Goal: Task Accomplishment & Management: Manage account settings

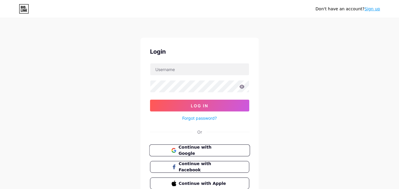
click at [208, 151] on span "Continue with Google" at bounding box center [202, 150] width 49 height 13
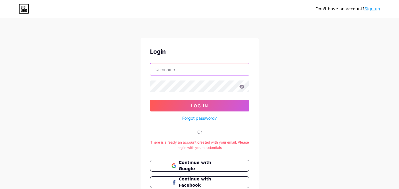
click at [191, 65] on input "text" at bounding box center [199, 69] width 99 height 12
type input "[EMAIL_ADDRESS][DOMAIN_NAME]"
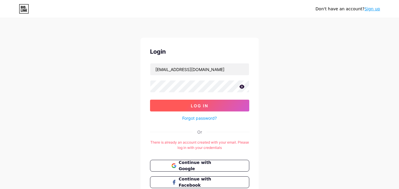
click at [197, 106] on span "Log In" at bounding box center [199, 105] width 17 height 5
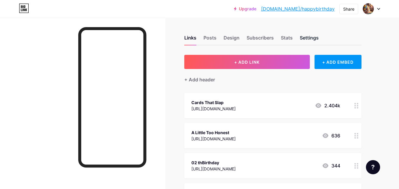
click at [314, 39] on div "Settings" at bounding box center [309, 39] width 19 height 11
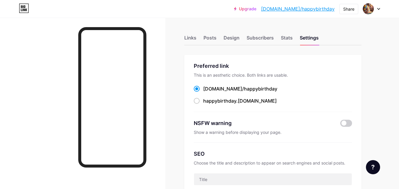
click at [282, 33] on div "Links Posts Design Subscribers Stats Settings" at bounding box center [272, 35] width 177 height 21
click at [284, 37] on div "Stats" at bounding box center [287, 39] width 12 height 11
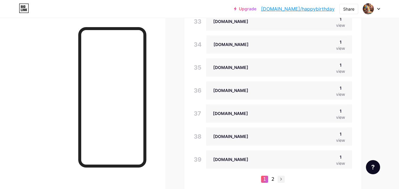
scroll to position [1333, 0]
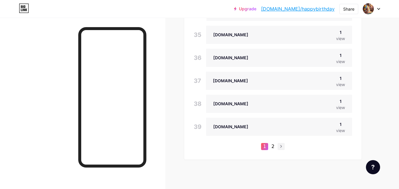
click at [274, 146] on li "2" at bounding box center [272, 146] width 7 height 7
click at [272, 146] on li "2" at bounding box center [272, 146] width 7 height 7
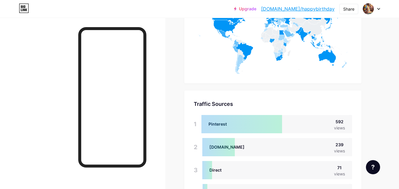
scroll to position [480, 0]
